Goal: Transaction & Acquisition: Purchase product/service

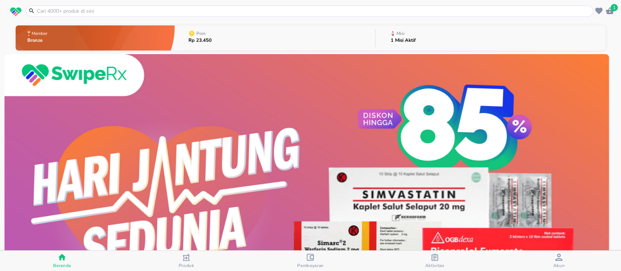
click at [613, 8] on span "1" at bounding box center [614, 7] width 7 height 7
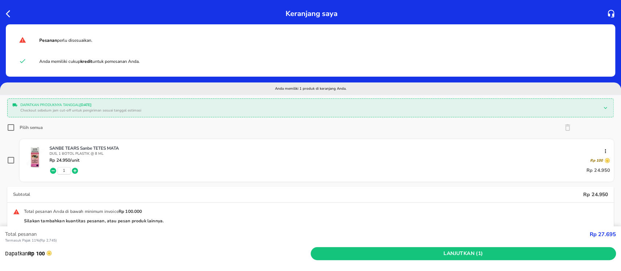
click at [8, 14] on icon "button" at bounding box center [10, 13] width 9 height 9
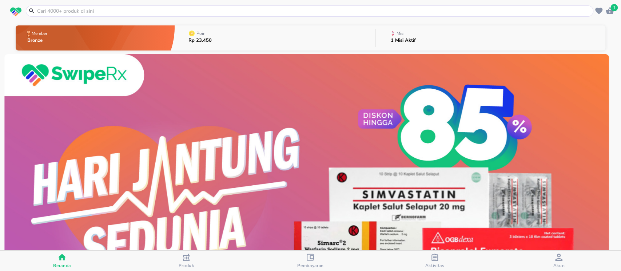
click at [77, 7] on div at bounding box center [310, 10] width 568 height 11
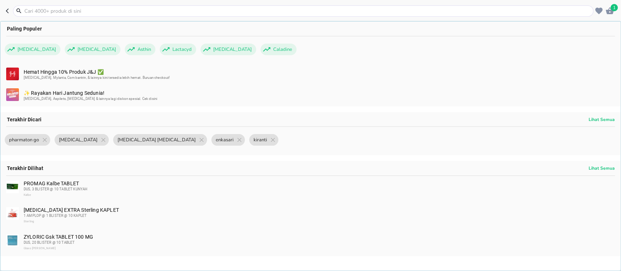
click at [73, 12] on input "text" at bounding box center [308, 11] width 568 height 8
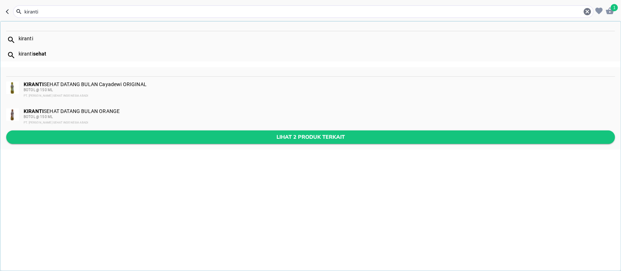
type input "kiranti"
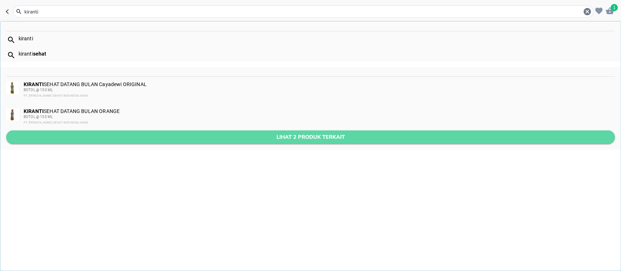
click at [180, 136] on span "Lihat 2 produk terkait" at bounding box center [310, 137] width 597 height 9
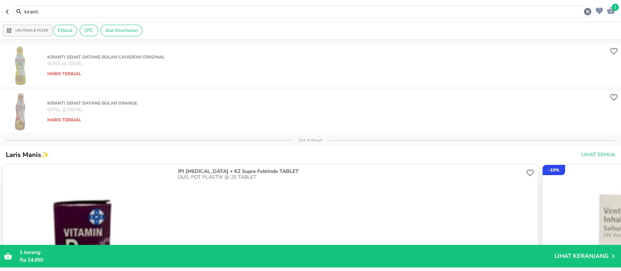
click at [8, 13] on icon "button" at bounding box center [7, 11] width 3 height 5
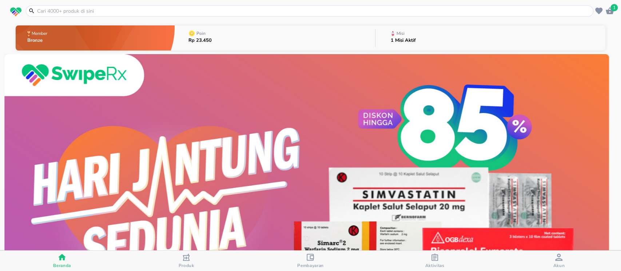
click at [238, 7] on input "text" at bounding box center [313, 11] width 555 height 8
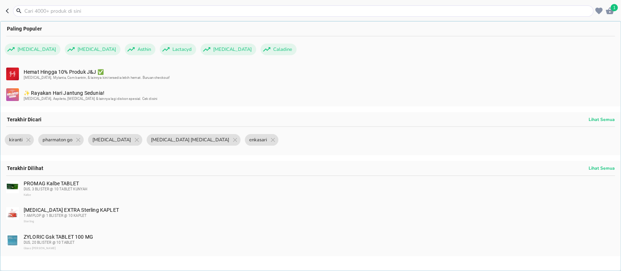
click at [238, 7] on input "text" at bounding box center [308, 11] width 568 height 8
paste input "⁠cardipin"
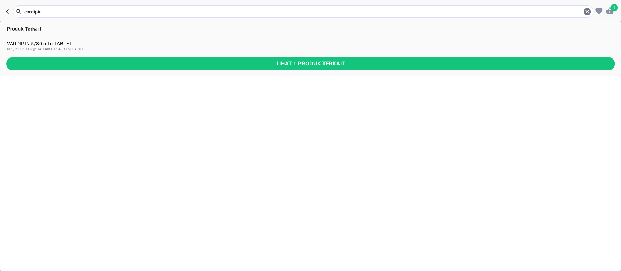
type input "⁠cardipin"
click at [68, 48] on span "DUS, 2 BLISTER @ 14 TABLET SALUT SELAPUT" at bounding box center [45, 49] width 76 height 4
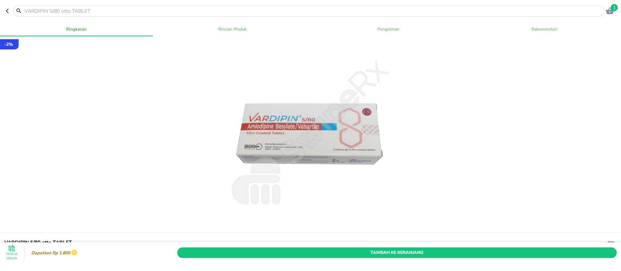
click at [151, 139] on div at bounding box center [311, 134] width 624 height 197
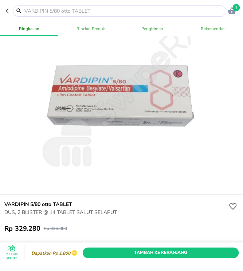
scroll to position [43, 0]
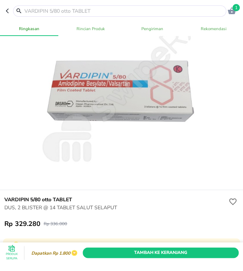
drag, startPoint x: 107, startPoint y: 13, endPoint x: 198, endPoint y: 13, distance: 91.3
click at [107, 13] on input "text" at bounding box center [124, 11] width 201 height 8
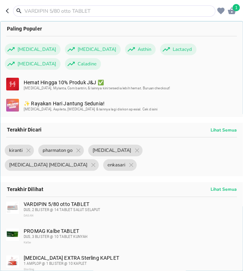
paste input "Shampharindo"
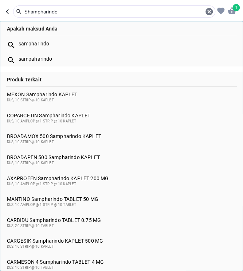
type input "Shampharindo"
click at [139, 32] on div "Apakah maksud Anda" at bounding box center [121, 28] width 242 height 15
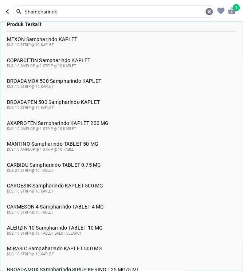
scroll to position [51, 0]
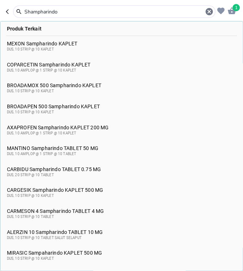
drag, startPoint x: 8, startPoint y: 13, endPoint x: 17, endPoint y: 10, distance: 8.9
click at [8, 13] on icon "button" at bounding box center [7, 11] width 3 height 5
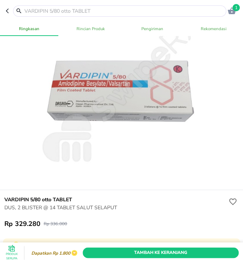
click at [108, 38] on div at bounding box center [122, 94] width 174 height 174
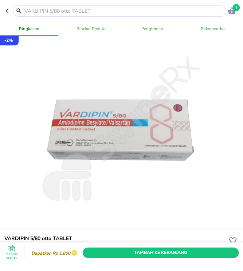
scroll to position [0, 0]
